Goal: Task Accomplishment & Management: Manage account settings

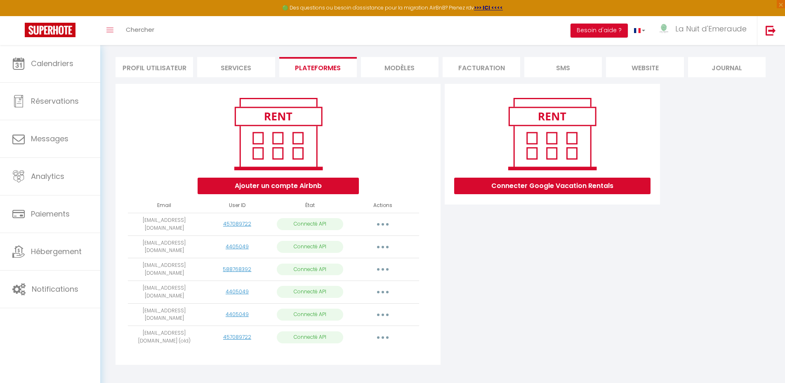
scroll to position [51, 0]
click at [379, 285] on button "button" at bounding box center [382, 291] width 23 height 13
click at [359, 333] on link "Reconnecter le compte" at bounding box center [346, 340] width 91 height 14
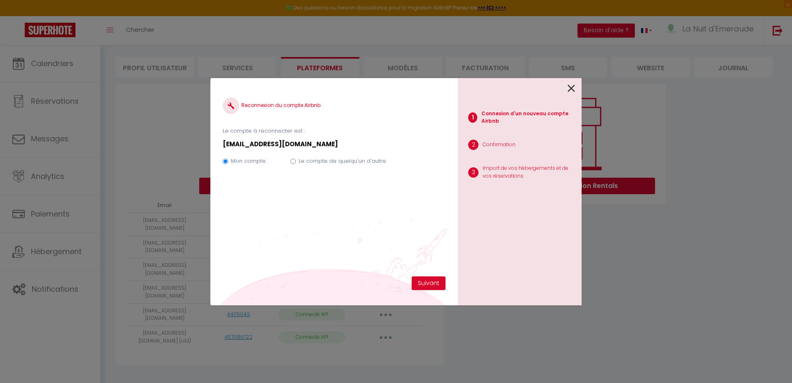
click at [295, 160] on input "Le compte de quelqu'un d'autre" at bounding box center [293, 160] width 5 height 5
radio input "true"
radio input "false"
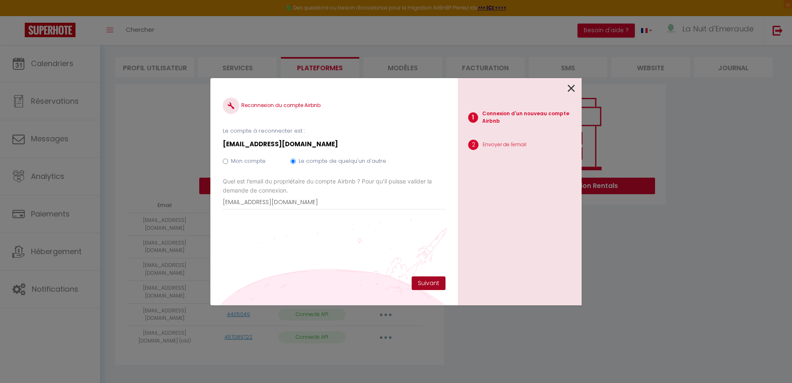
click at [436, 285] on button "Suivant" at bounding box center [429, 283] width 34 height 14
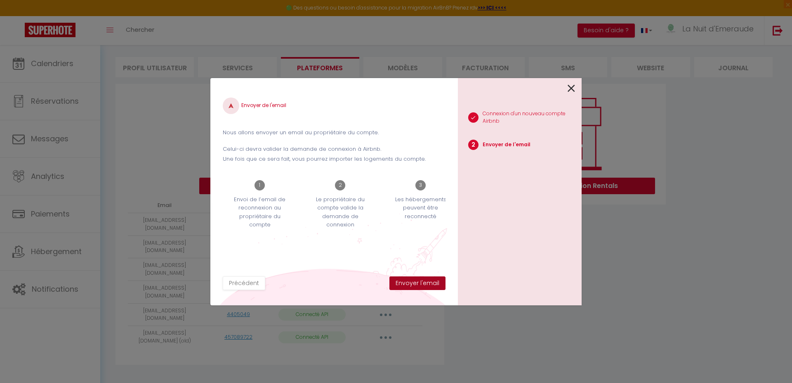
click at [427, 284] on button "Envoyer l'email" at bounding box center [418, 283] width 56 height 14
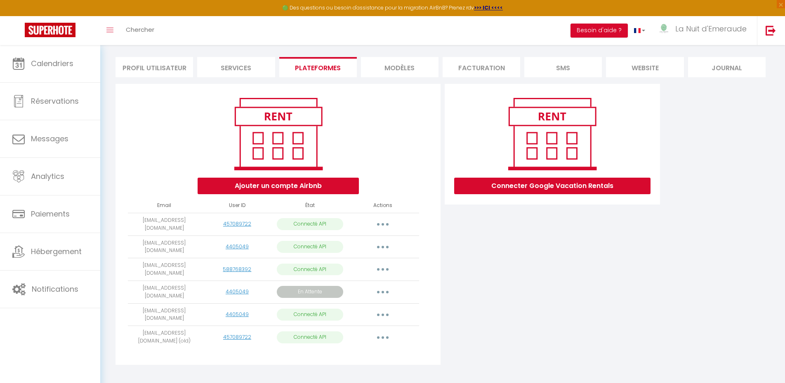
click at [393, 308] on button "button" at bounding box center [382, 314] width 23 height 13
click at [326, 356] on link "Reconnecter le compte" at bounding box center [346, 363] width 91 height 14
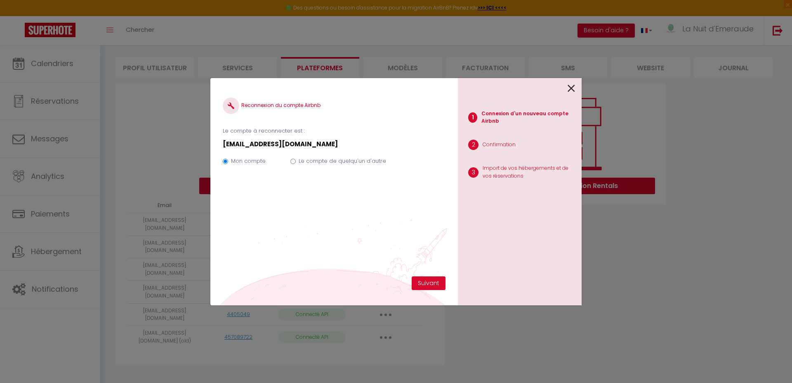
click at [295, 163] on input "Le compte de quelqu'un d'autre" at bounding box center [293, 160] width 5 height 5
radio input "true"
radio input "false"
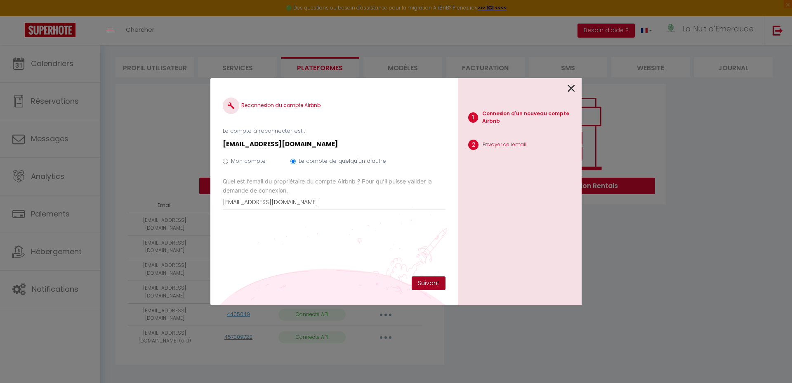
click at [440, 284] on button "Suivant" at bounding box center [429, 283] width 34 height 14
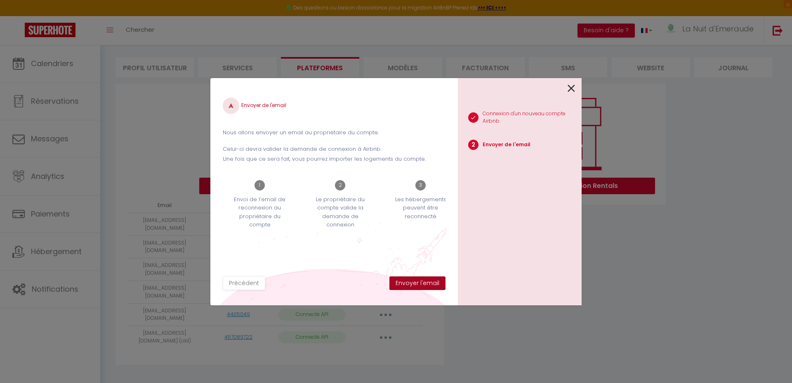
click at [440, 284] on button "Envoyer l'email" at bounding box center [418, 283] width 56 height 14
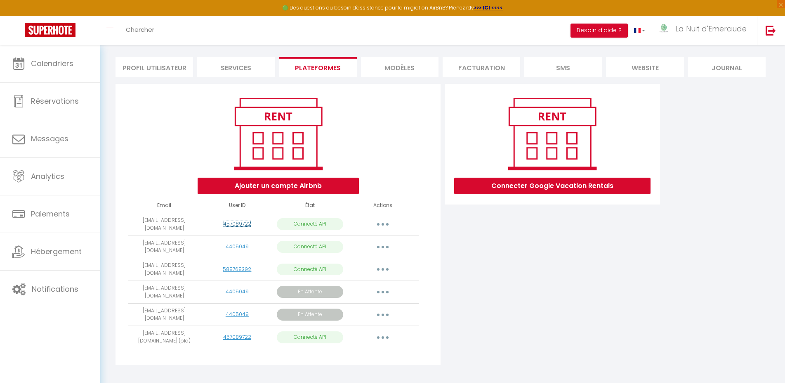
click at [244, 224] on link "457089722" at bounding box center [237, 223] width 28 height 7
